Goal: Obtain resource: Download file/media

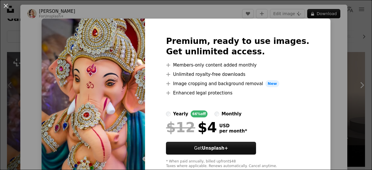
click at [145, 120] on img at bounding box center [93, 102] width 103 height 167
click at [343, 60] on div "An X shape Premium, ready to use images. Get unlimited access. A plus sign Memb…" at bounding box center [186, 85] width 372 height 170
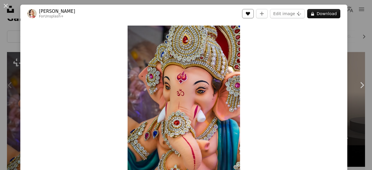
click at [247, 14] on icon "Like" at bounding box center [248, 14] width 4 height 4
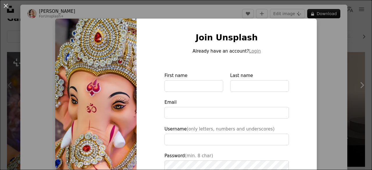
click at [325, 41] on div "An X shape Join Unsplash Already have an account? Login First name Last name Em…" at bounding box center [186, 85] width 372 height 170
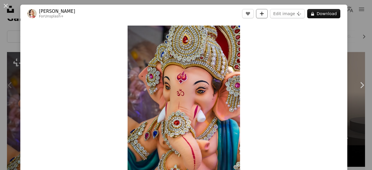
click at [261, 13] on icon "Add to Collection" at bounding box center [262, 14] width 4 height 4
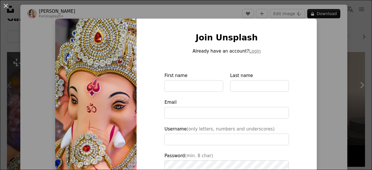
click at [326, 45] on div "An X shape Join Unsplash Already have an account? Login First name Last name Em…" at bounding box center [186, 85] width 372 height 170
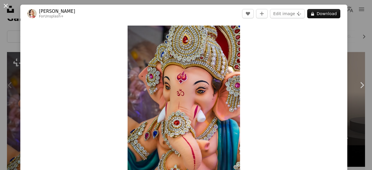
click at [9, 6] on button "An X shape" at bounding box center [5, 5] width 7 height 7
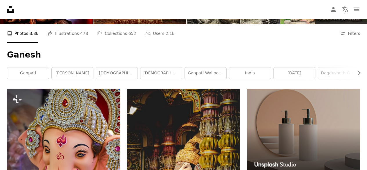
scroll to position [71, 0]
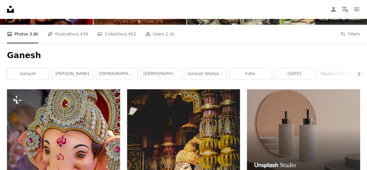
click at [234, 51] on h1 "Ganesh" at bounding box center [183, 55] width 353 height 10
